Goal: Communication & Community: Connect with others

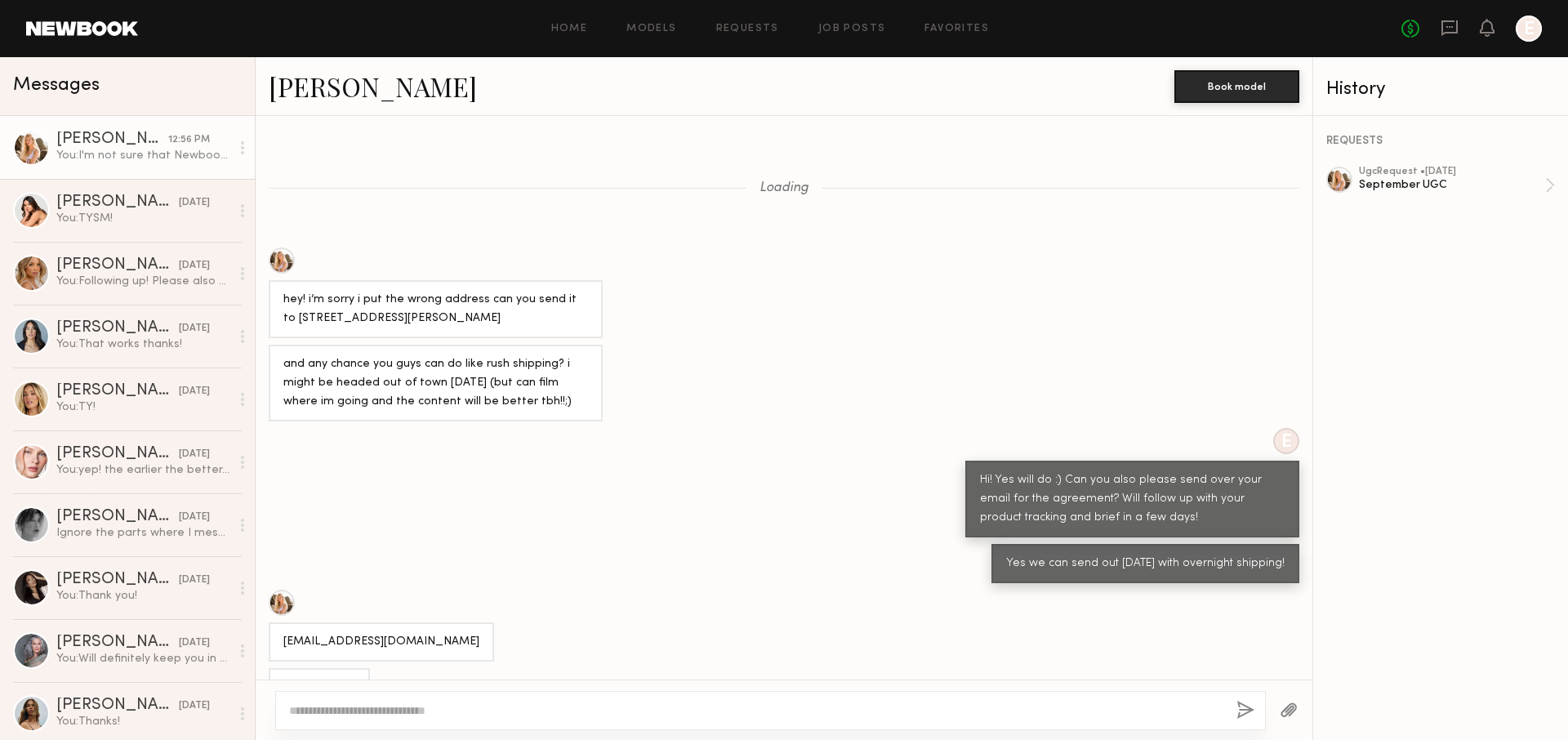
scroll to position [3049, 0]
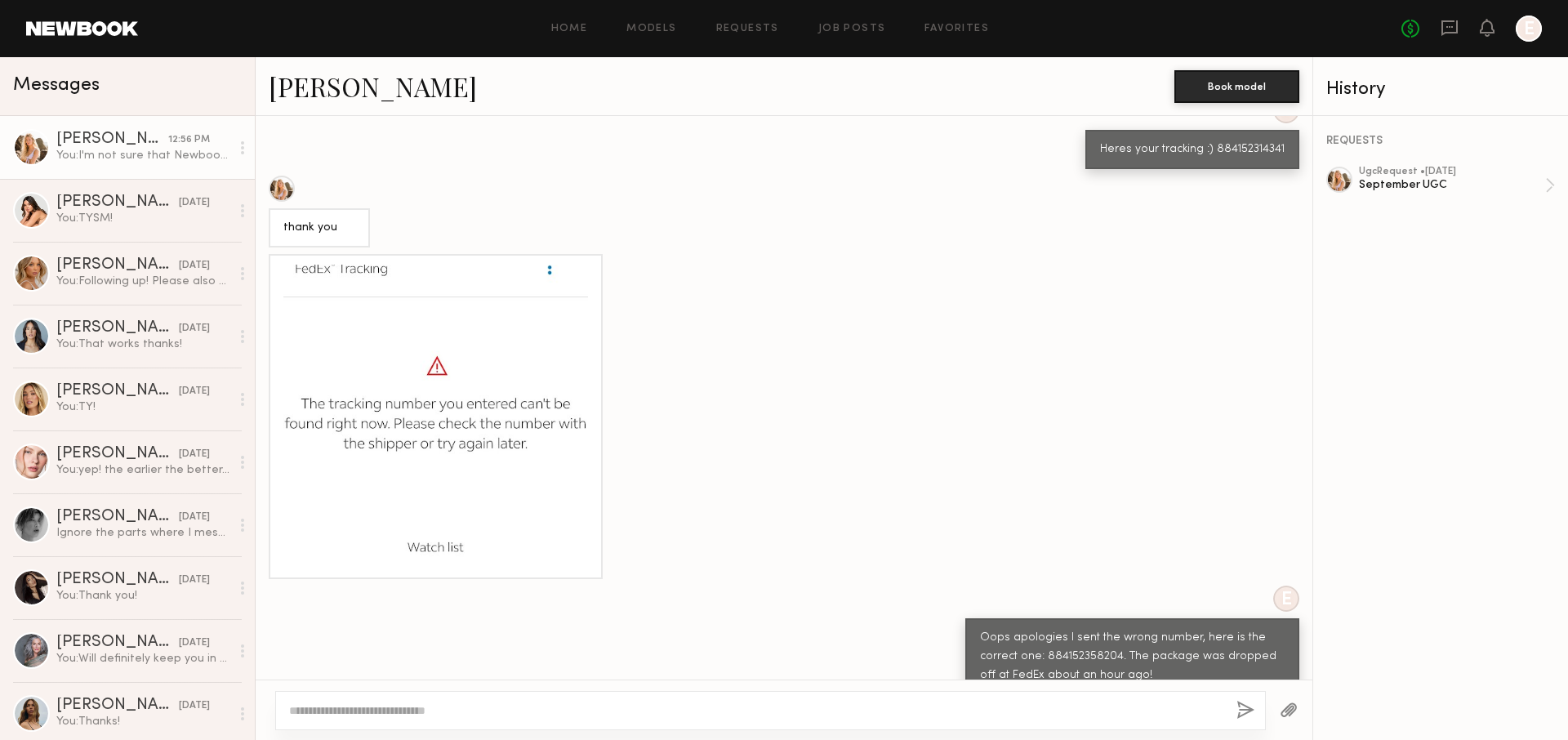
scroll to position [2929, 0]
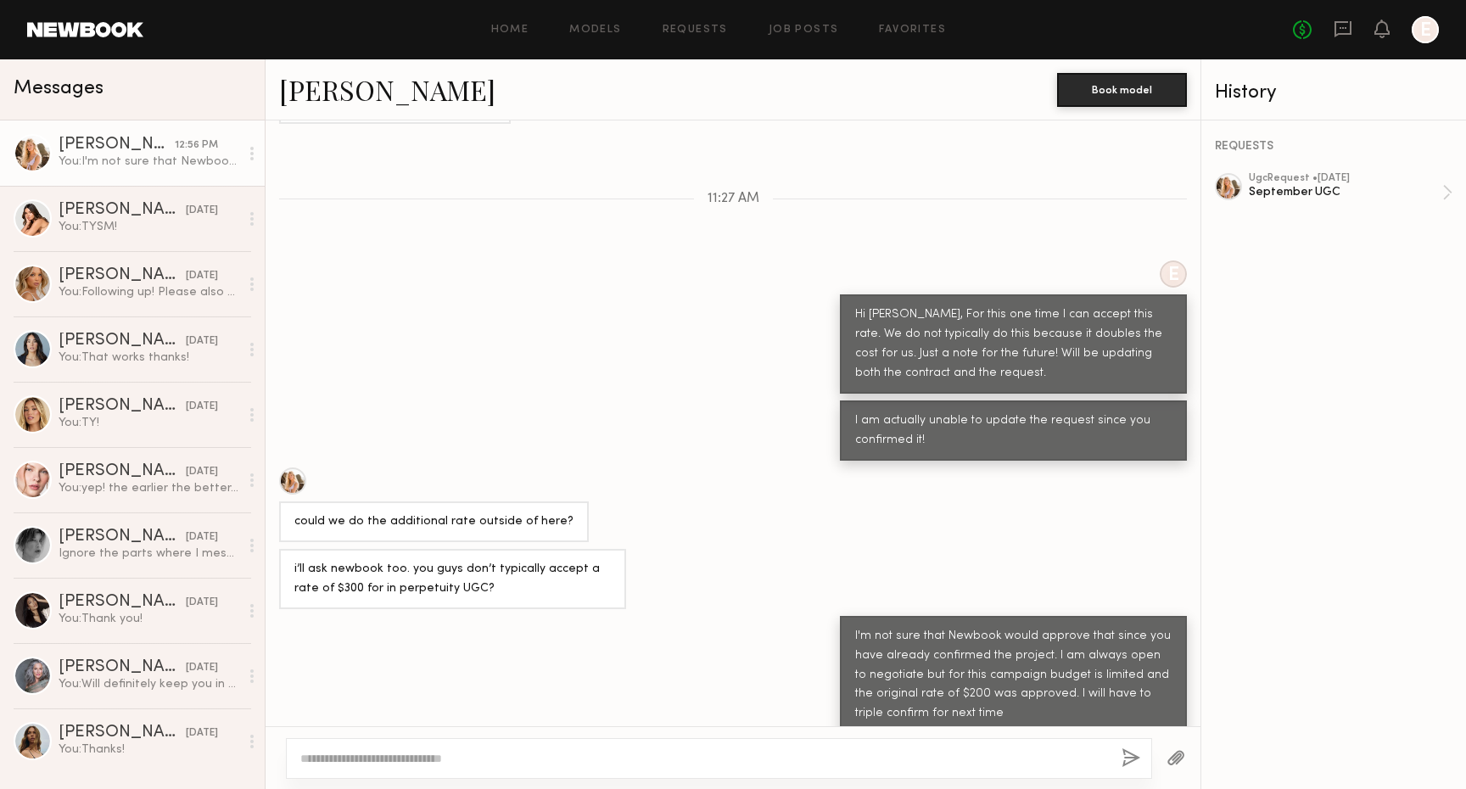
scroll to position [3019, 0]
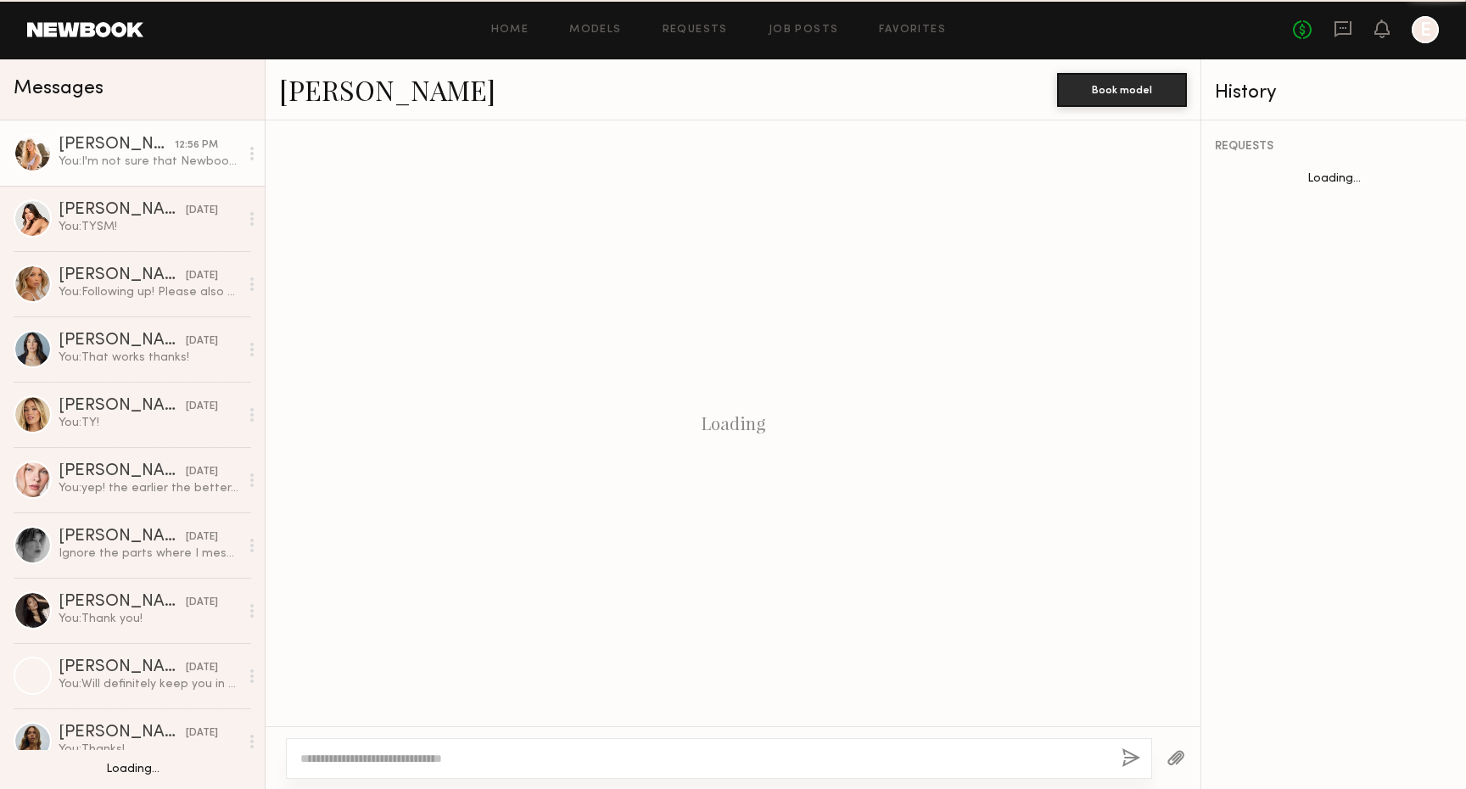
scroll to position [619, 0]
